Goal: Entertainment & Leisure: Consume media (video, audio)

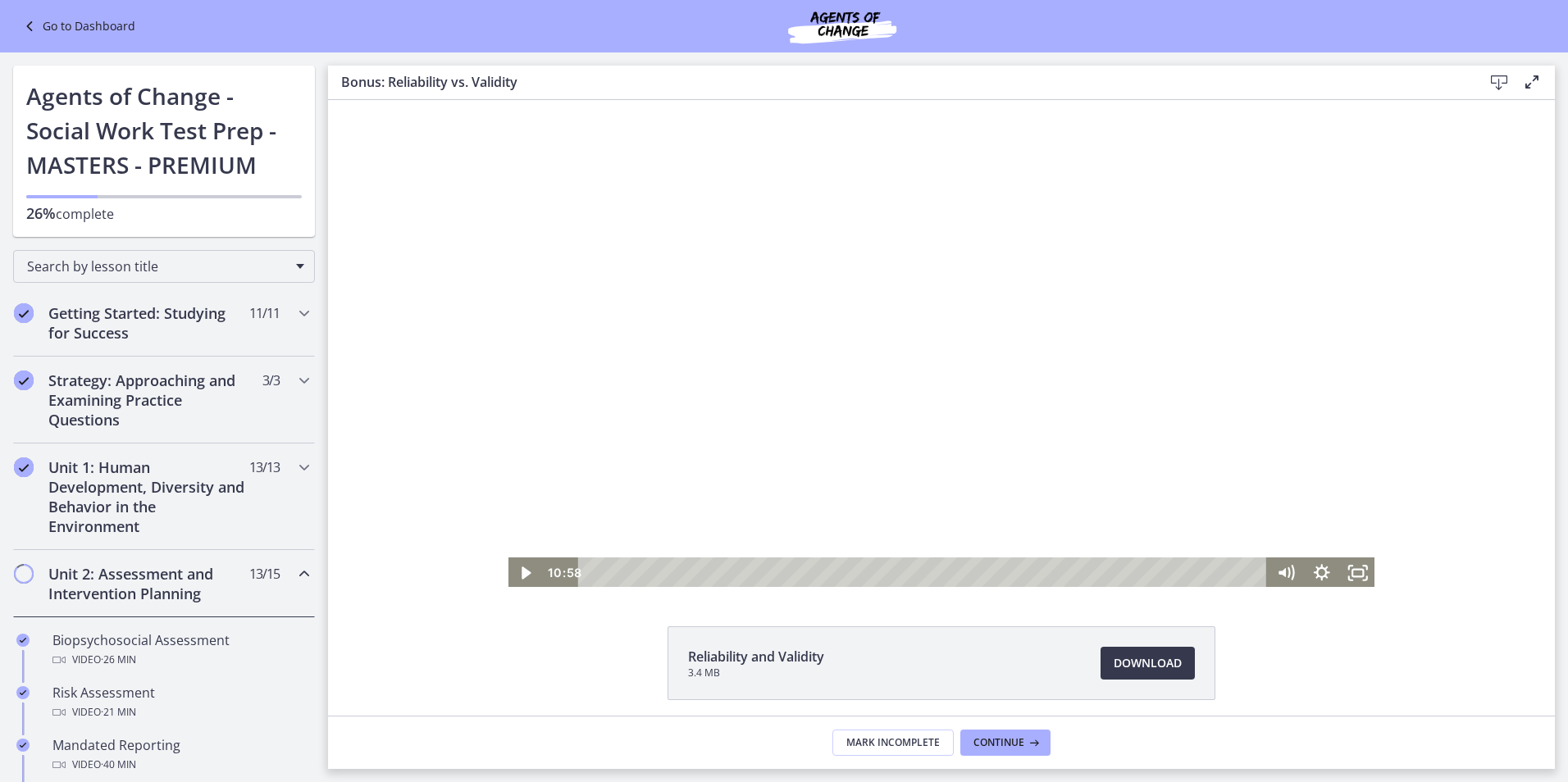
scroll to position [738, 0]
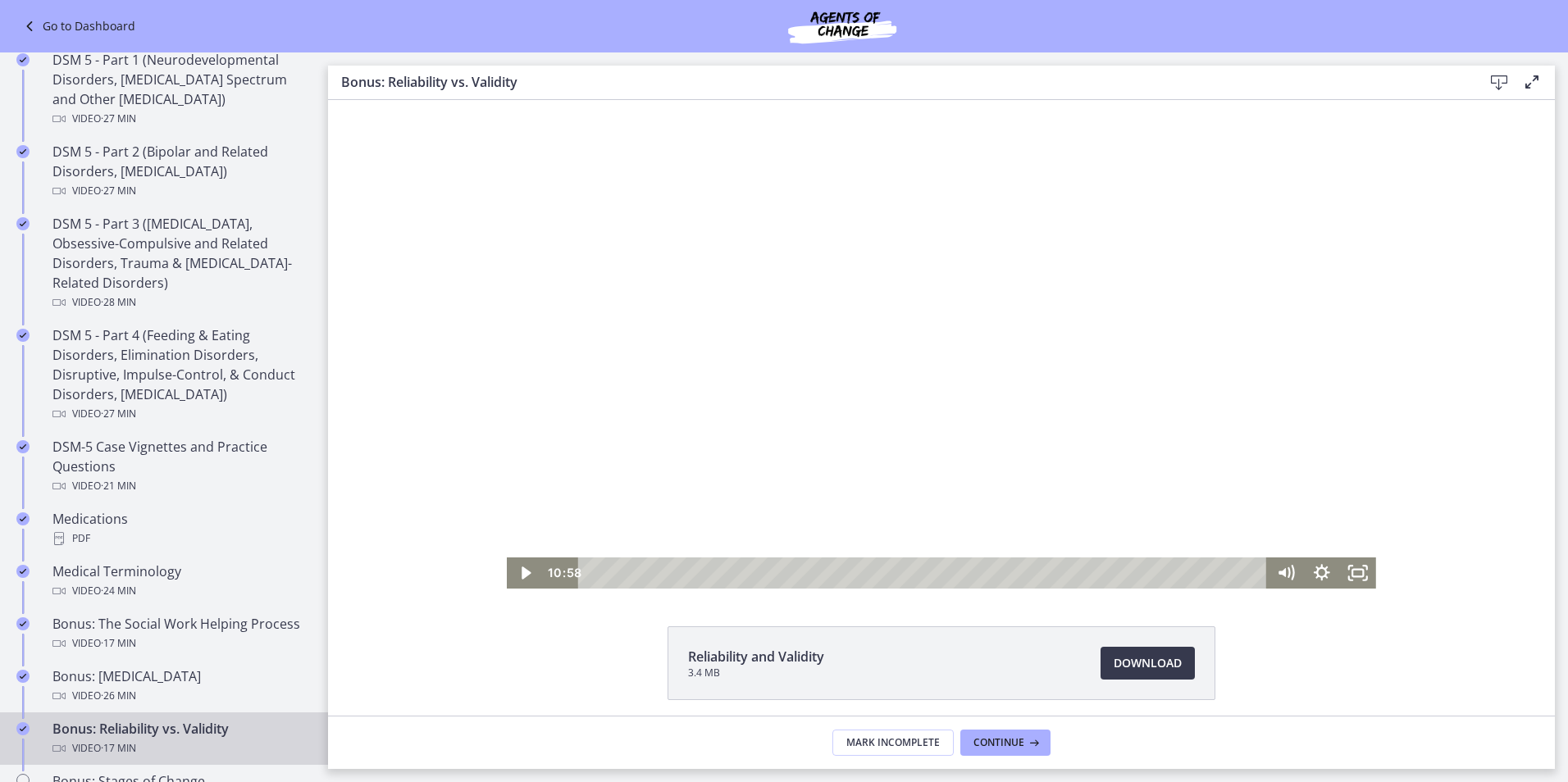
click at [841, 450] on div at bounding box center [941, 344] width 869 height 489
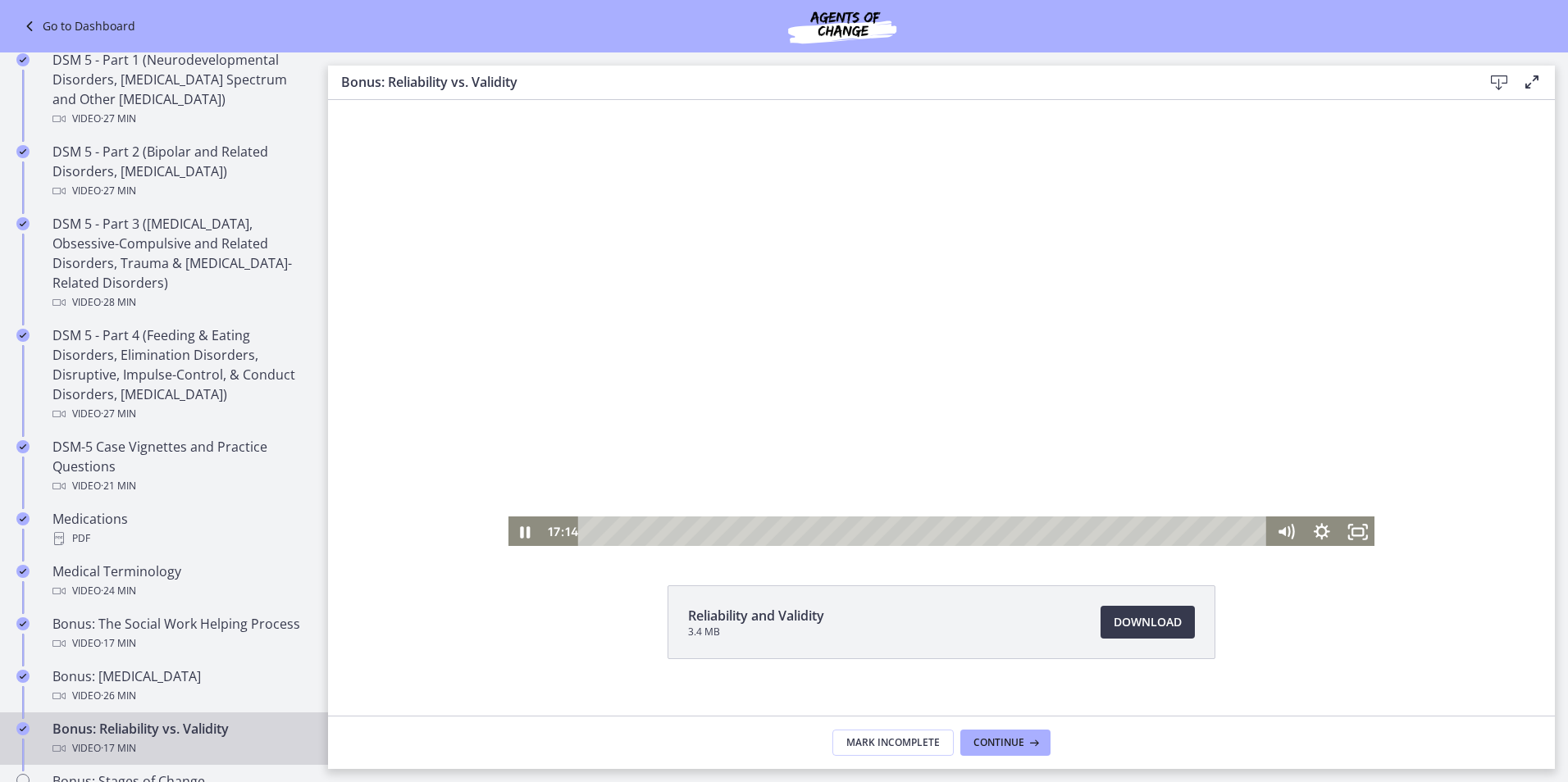
scroll to position [63, 0]
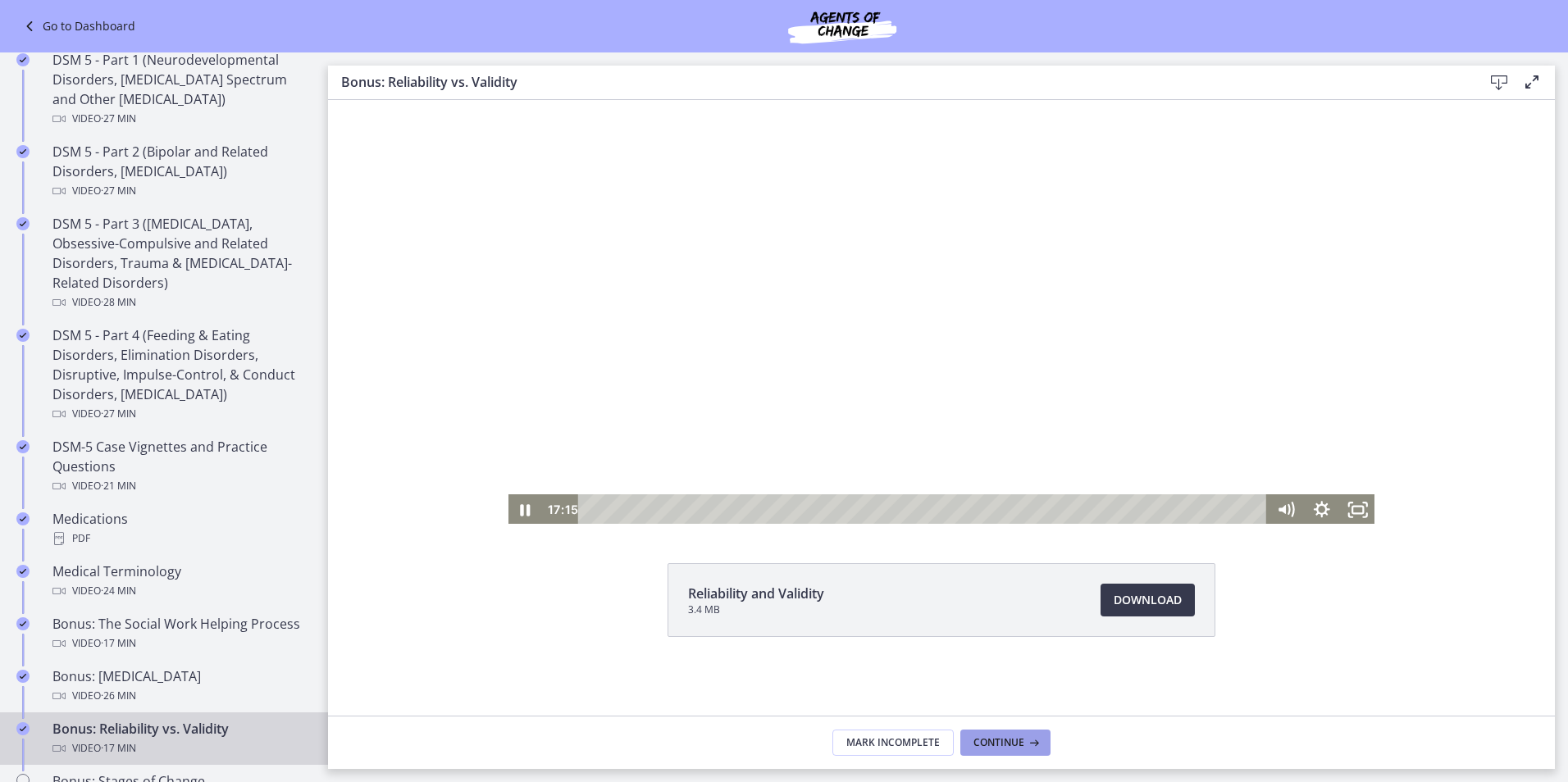
click at [999, 752] on button "Continue" at bounding box center [1005, 743] width 91 height 26
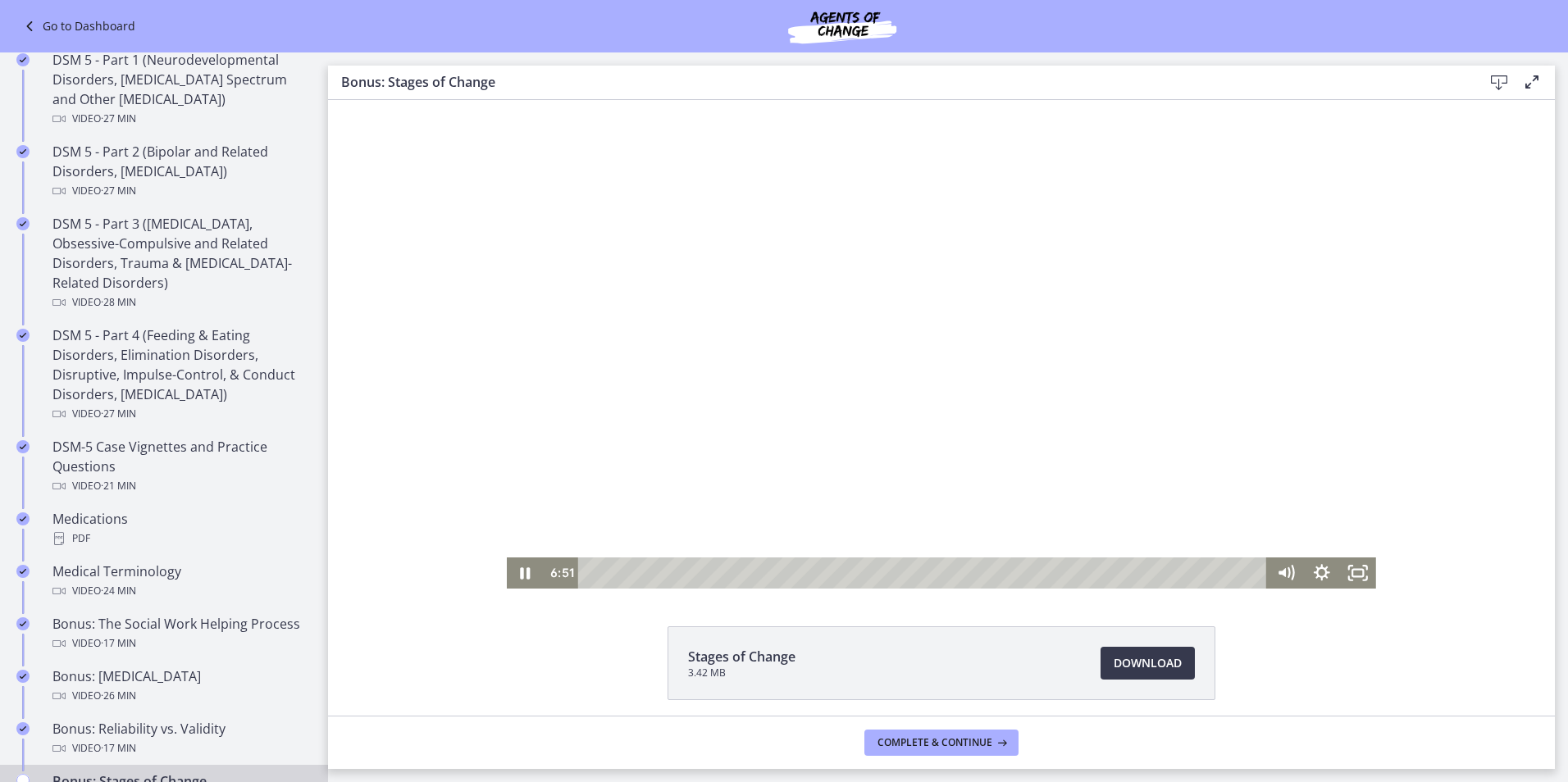
click at [708, 322] on div at bounding box center [941, 344] width 869 height 489
click at [689, 314] on div at bounding box center [941, 344] width 869 height 489
click at [1342, 571] on icon "Fullscreen" at bounding box center [1358, 572] width 36 height 31
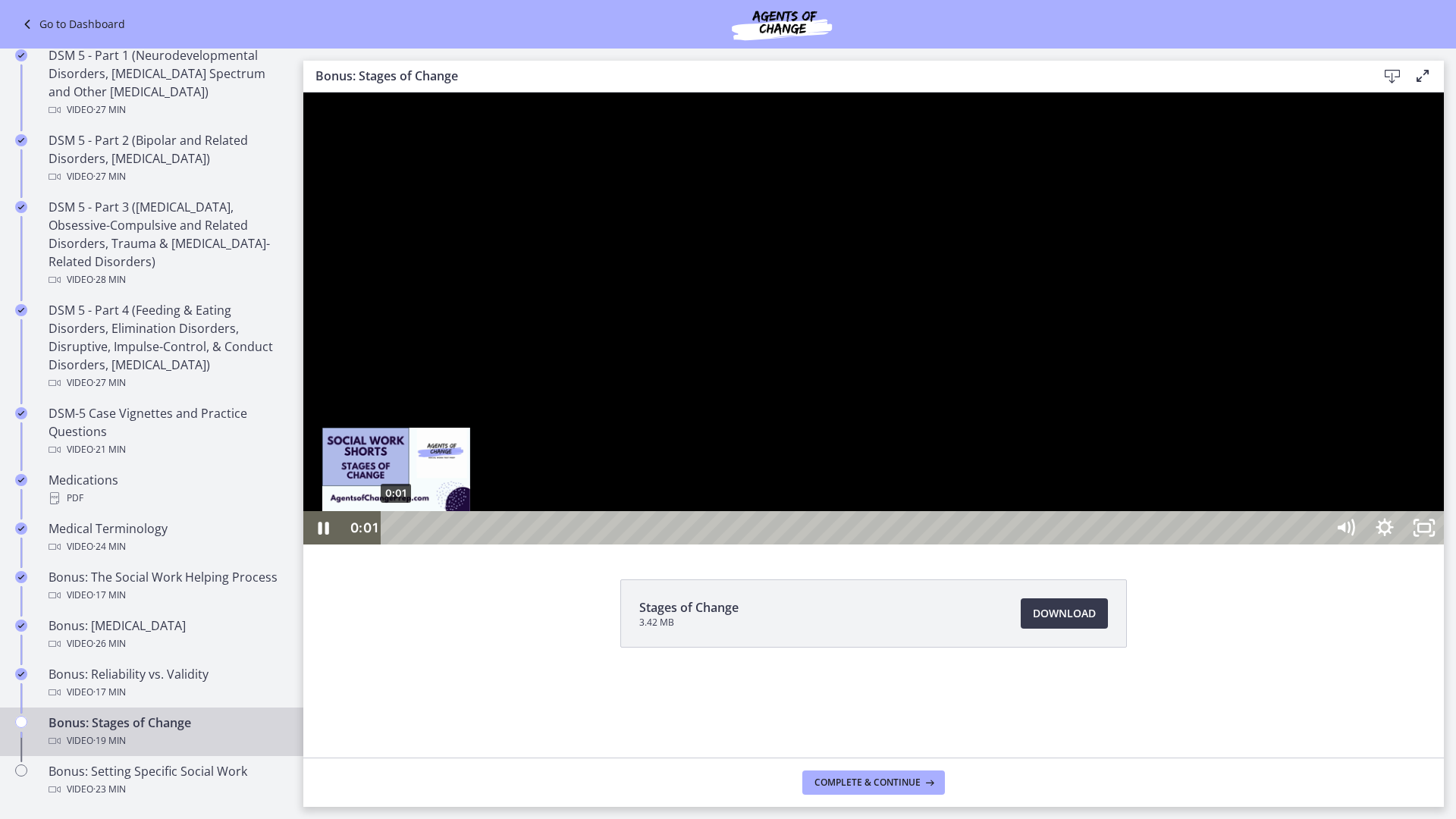
click at [397, 545] on div "0:01" at bounding box center [856, 527] width 920 height 34
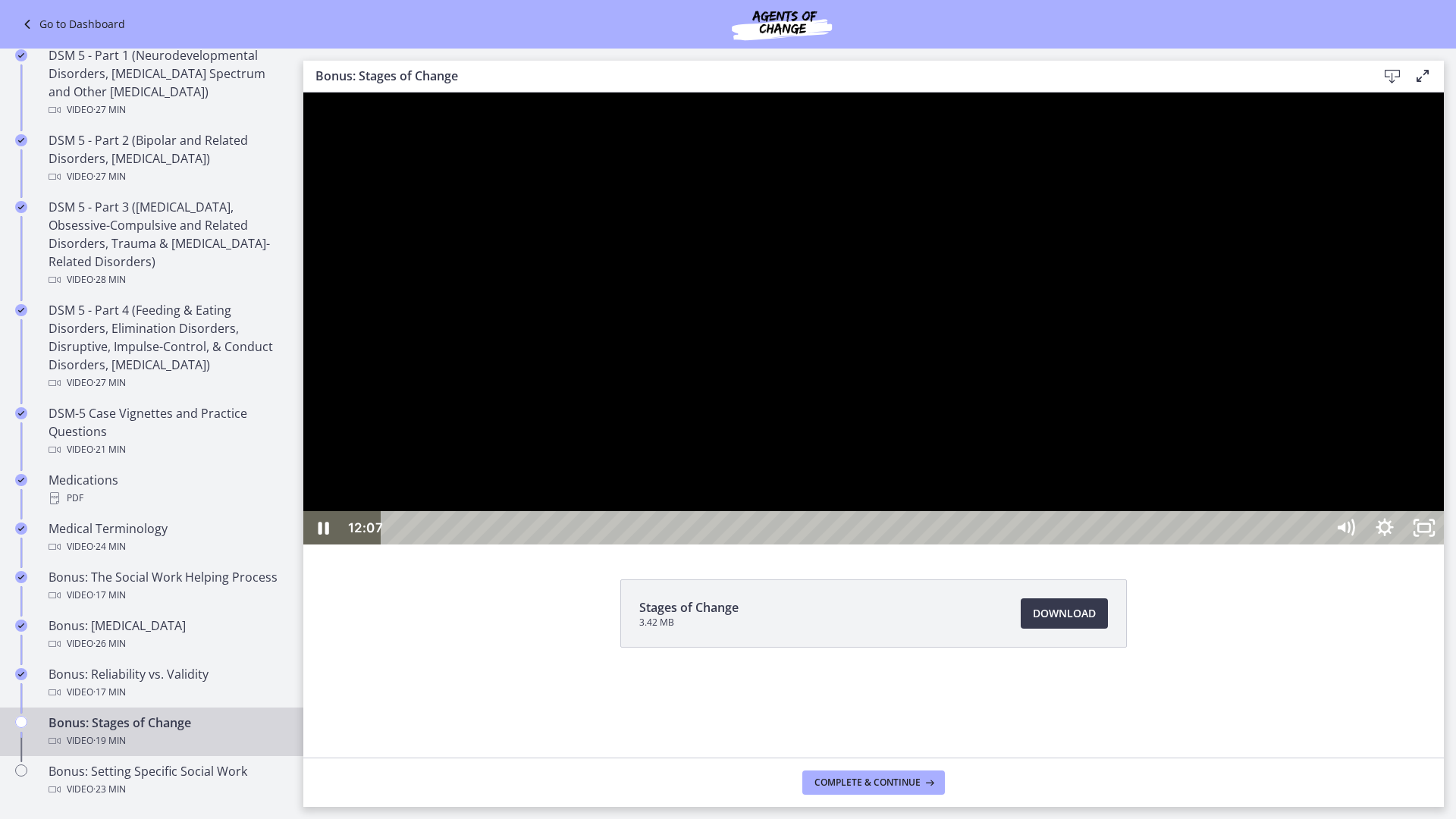
click at [1191, 380] on div at bounding box center [873, 318] width 1140 height 452
